Goal: Task Accomplishment & Management: Manage account settings

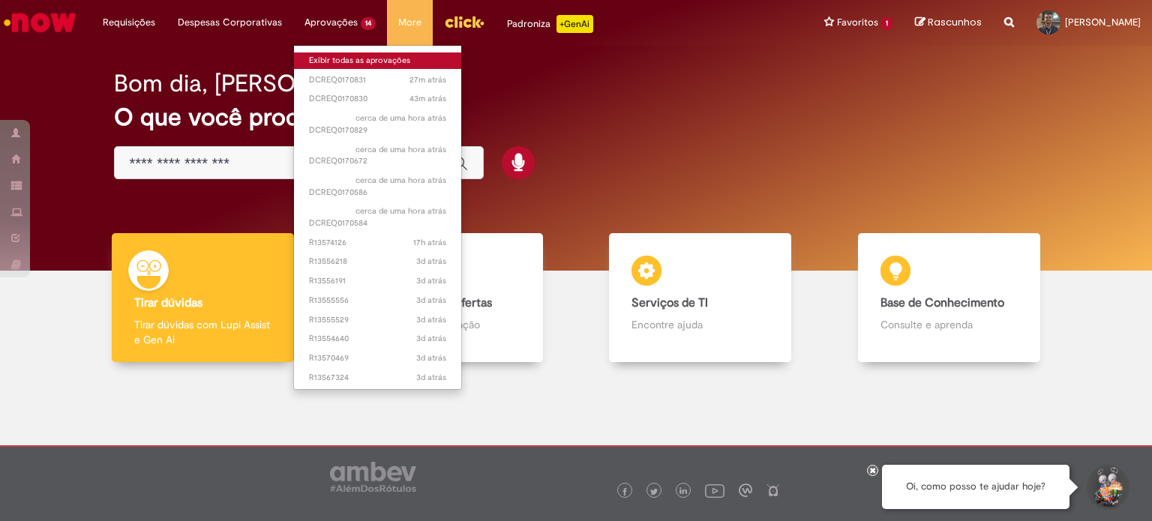
click at [352, 61] on link "Exibir todas as aprovações" at bounding box center [377, 60] width 167 height 16
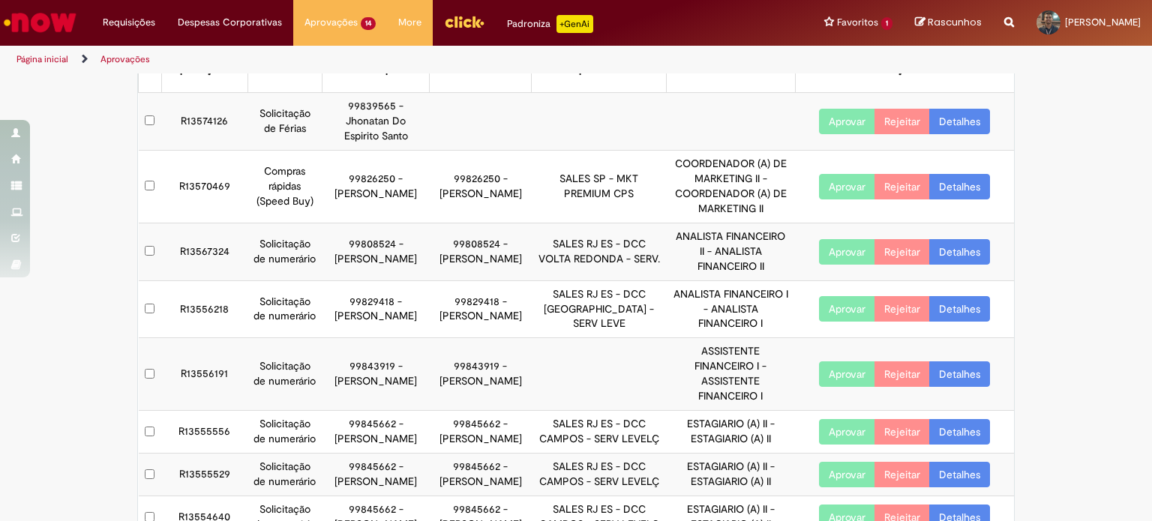
scroll to position [150, 0]
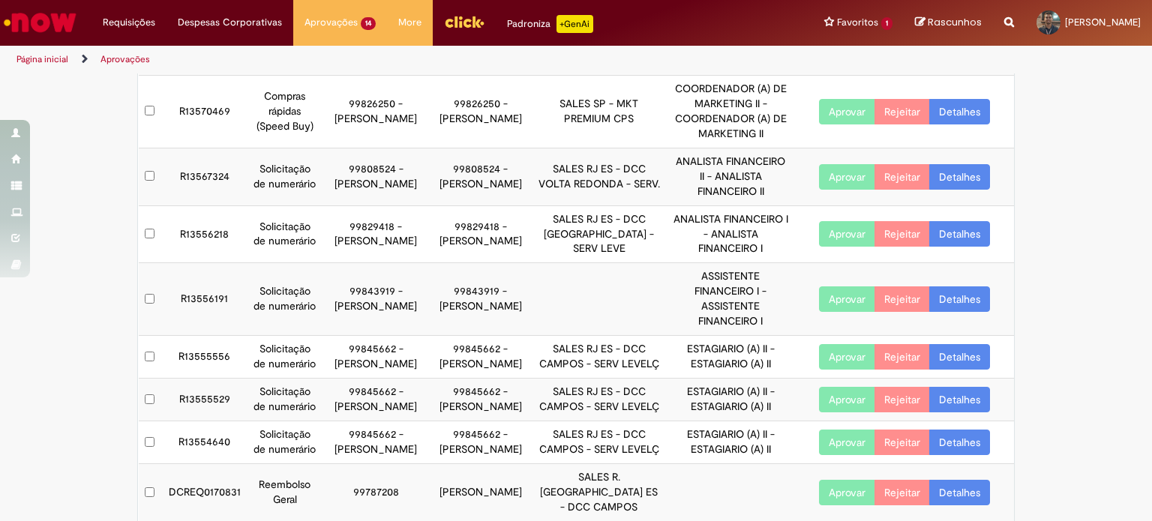
click at [141, 455] on td at bounding box center [150, 442] width 23 height 43
click at [147, 464] on td at bounding box center [150, 442] width 23 height 43
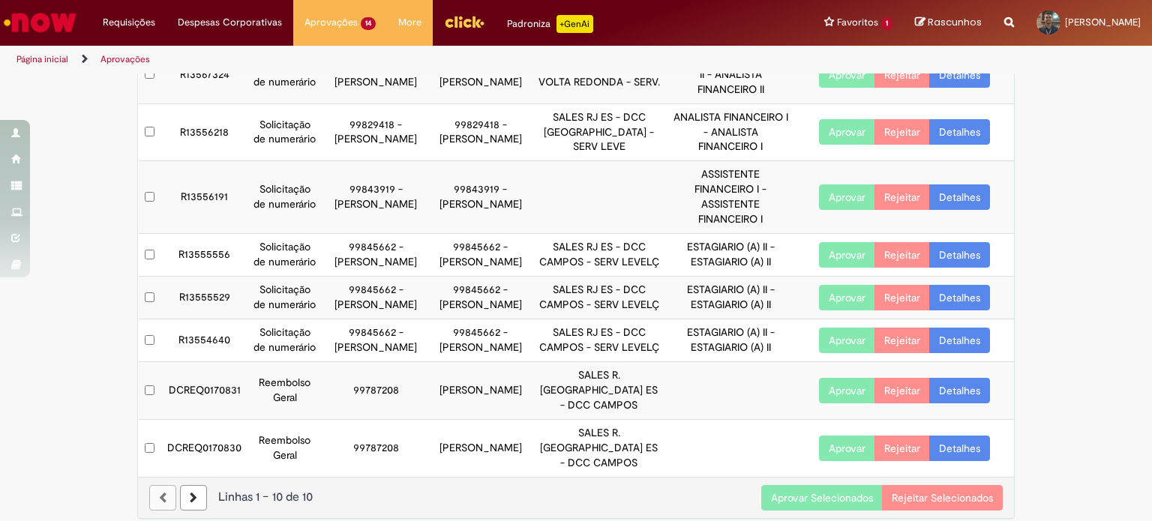
scroll to position [262, 0]
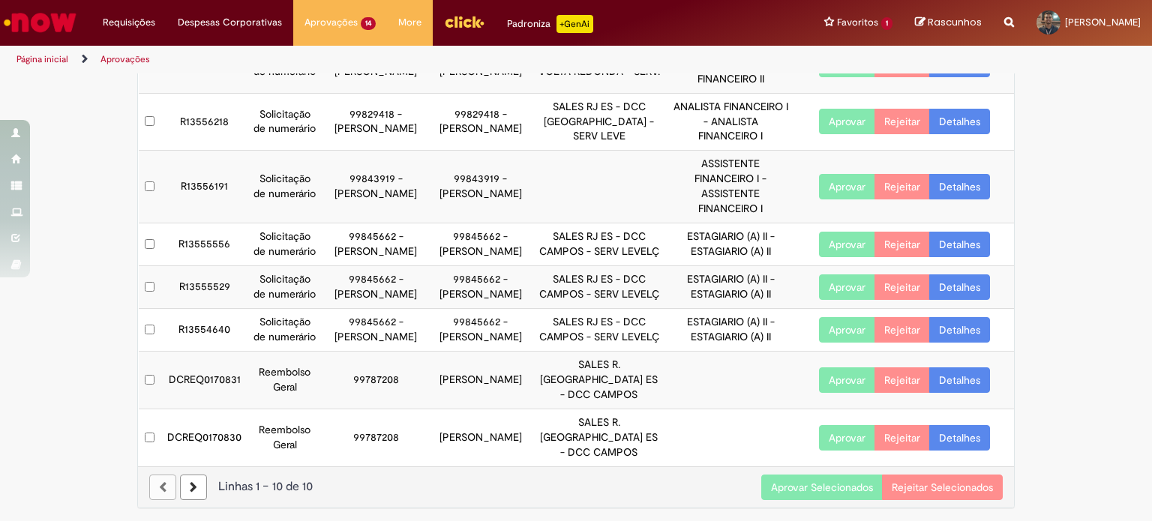
click at [804, 489] on button "Aprovar Selecionados" at bounding box center [821, 487] width 121 height 25
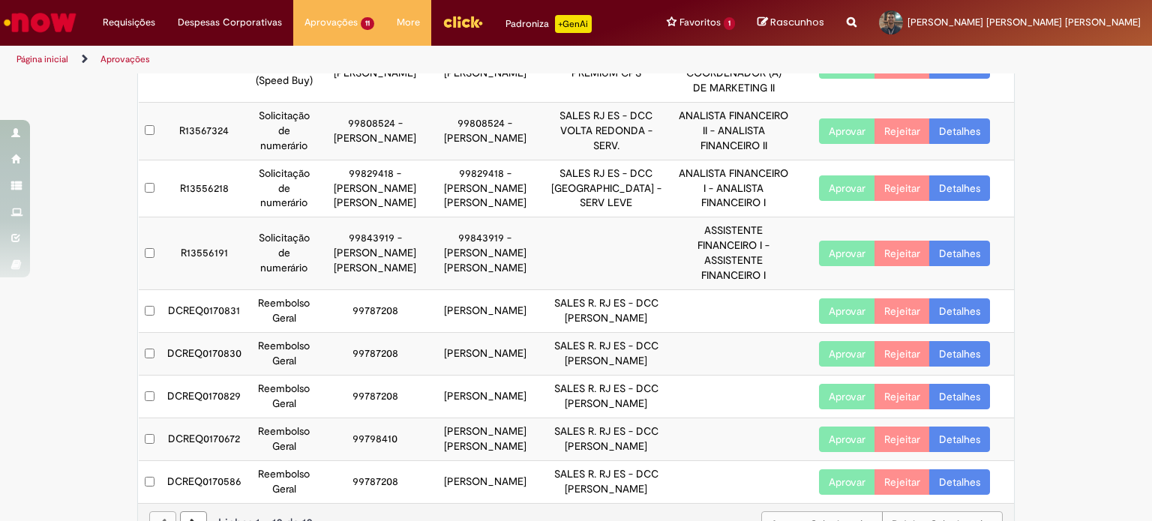
scroll to position [217, 0]
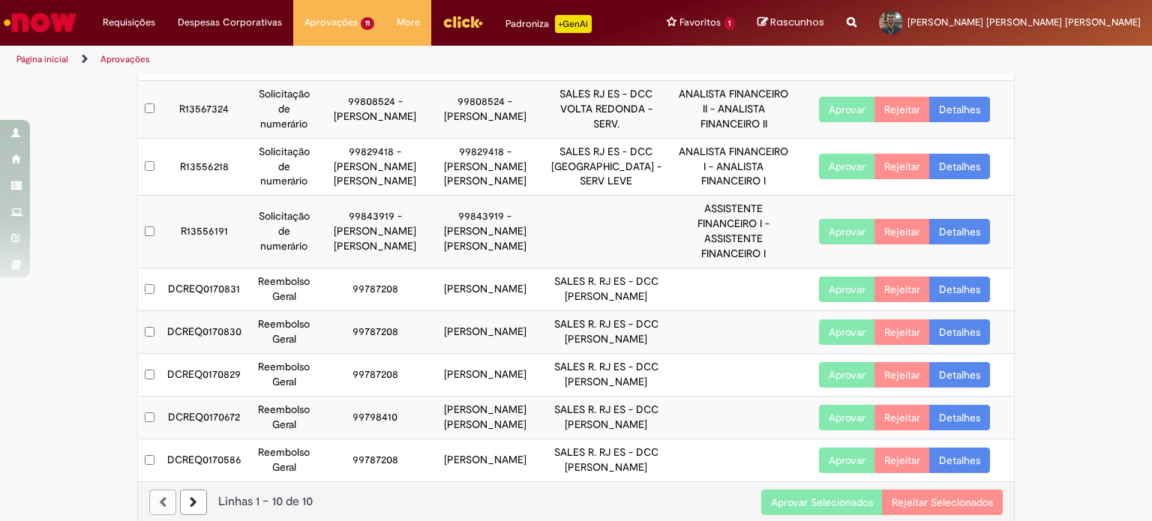
click at [830, 405] on button "Aprovar" at bounding box center [847, 417] width 56 height 25
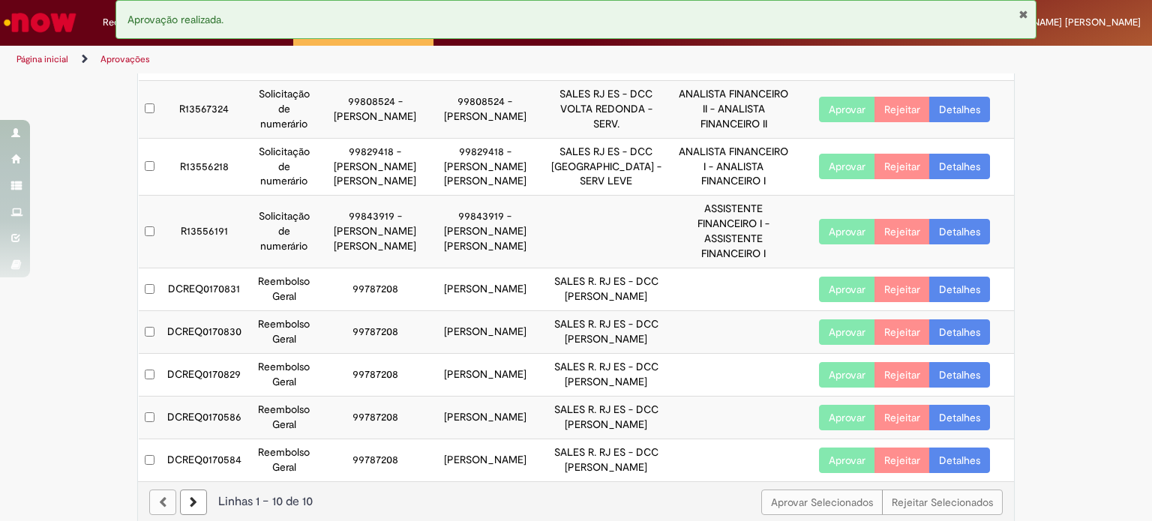
click at [190, 497] on icon at bounding box center [193, 502] width 7 height 10
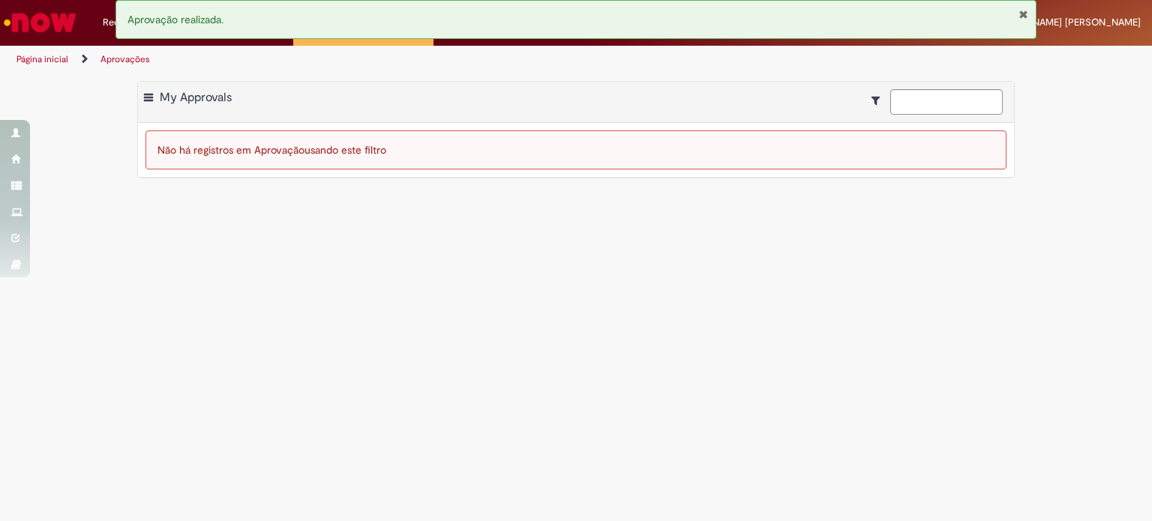
scroll to position [0, 0]
